Goal: Check status: Check status

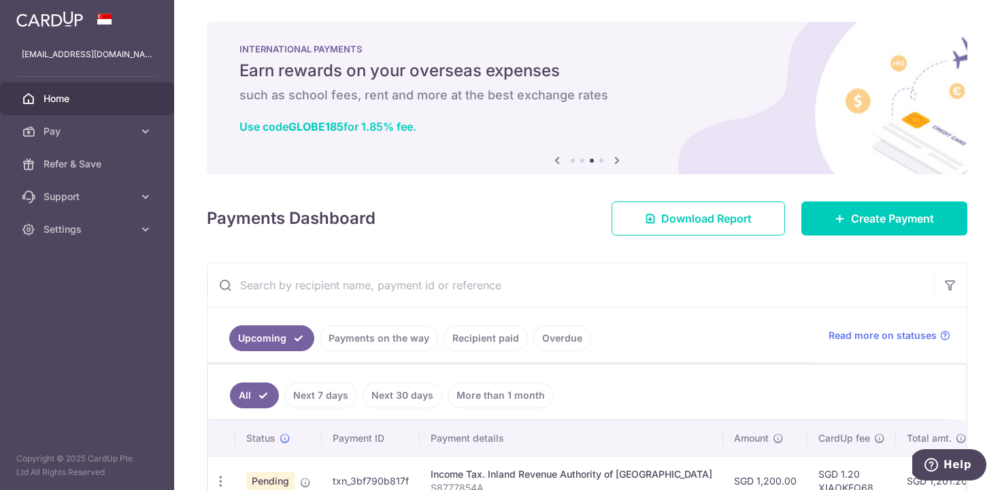
scroll to position [82, 0]
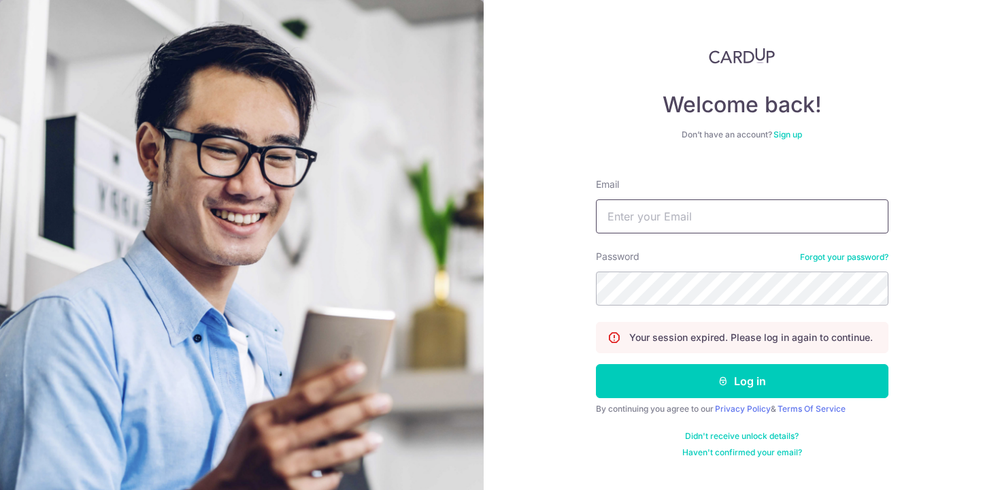
click at [680, 223] on input "Email" at bounding box center [742, 216] width 293 height 34
type input "[EMAIL_ADDRESS][DOMAIN_NAME]"
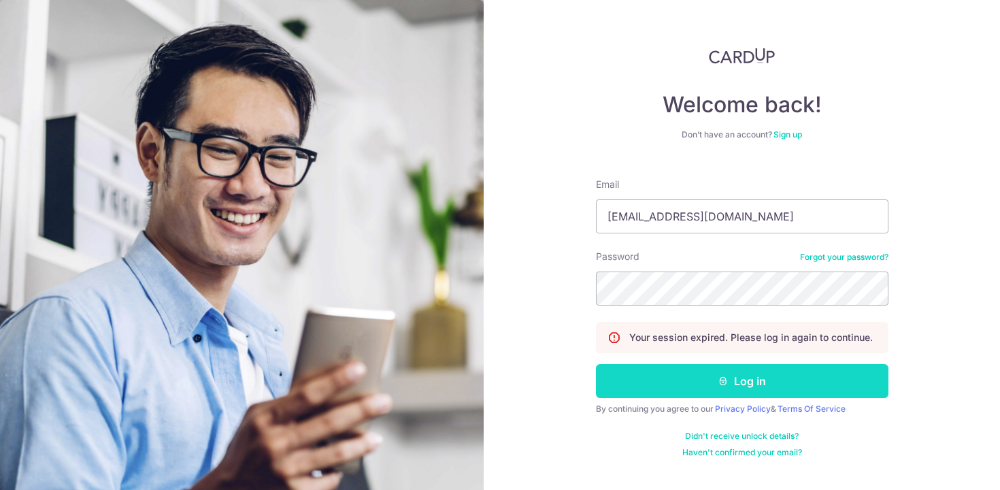
click at [751, 384] on button "Log in" at bounding box center [742, 381] width 293 height 34
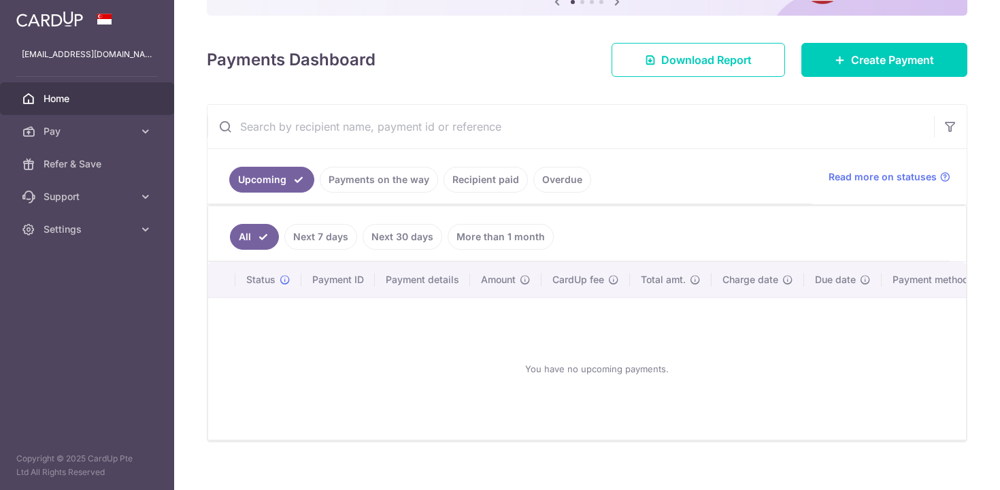
scroll to position [175, 0]
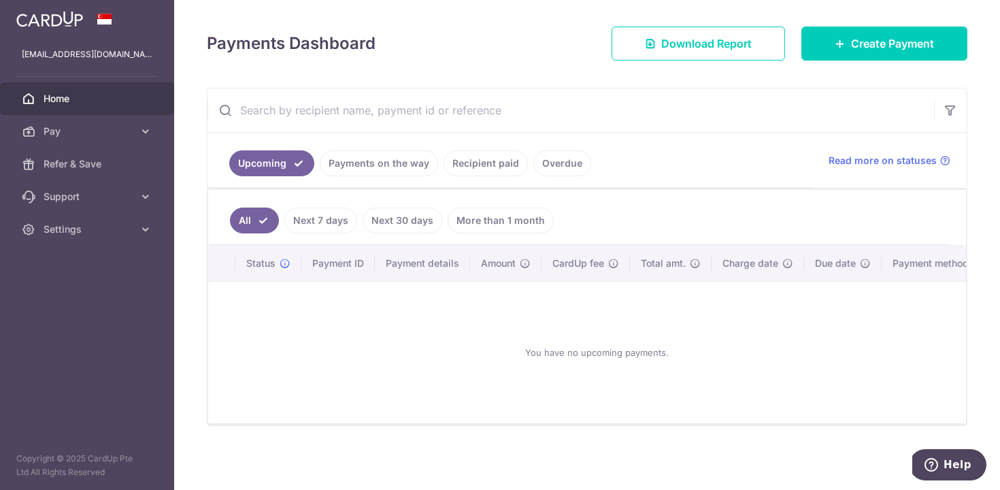
click at [401, 169] on link "Payments on the way" at bounding box center [379, 163] width 118 height 26
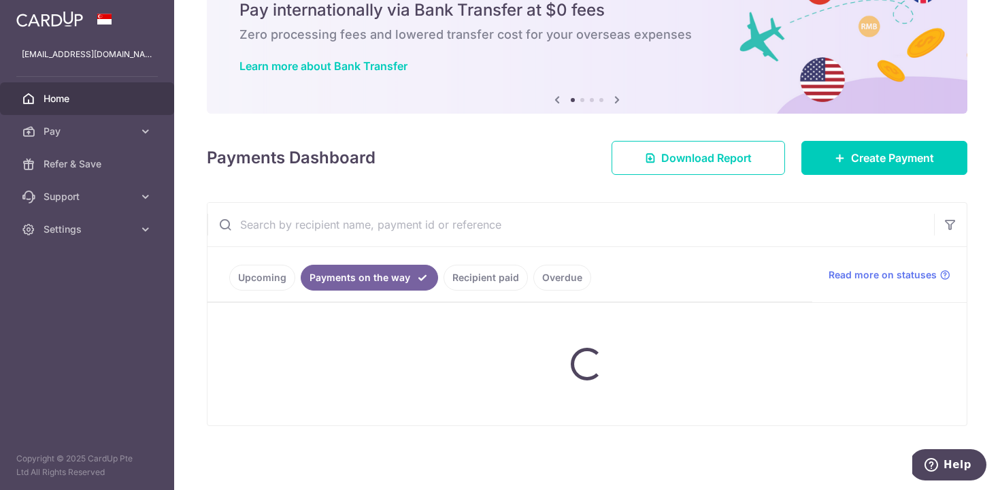
scroll to position [24, 0]
